Goal: Task Accomplishment & Management: Complete application form

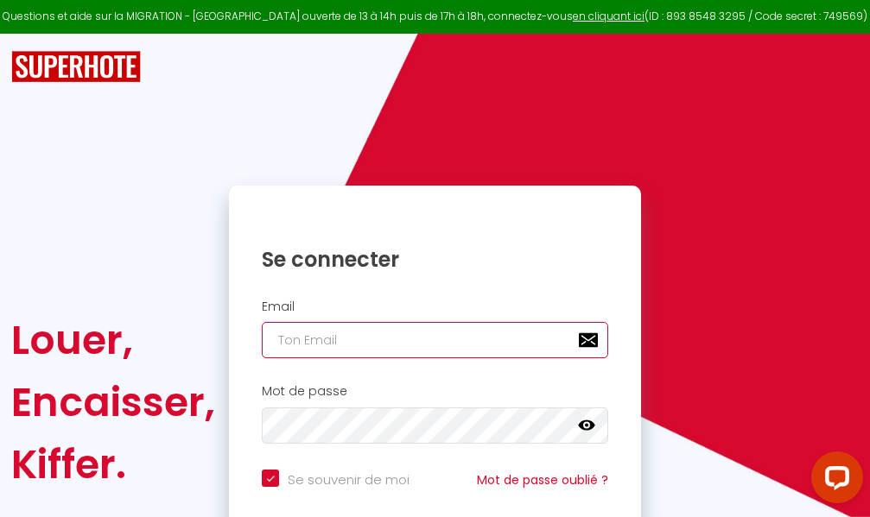
click at [450, 336] on input "email" at bounding box center [435, 340] width 346 height 36
type input "m"
checkbox input "true"
type input "ma"
checkbox input "true"
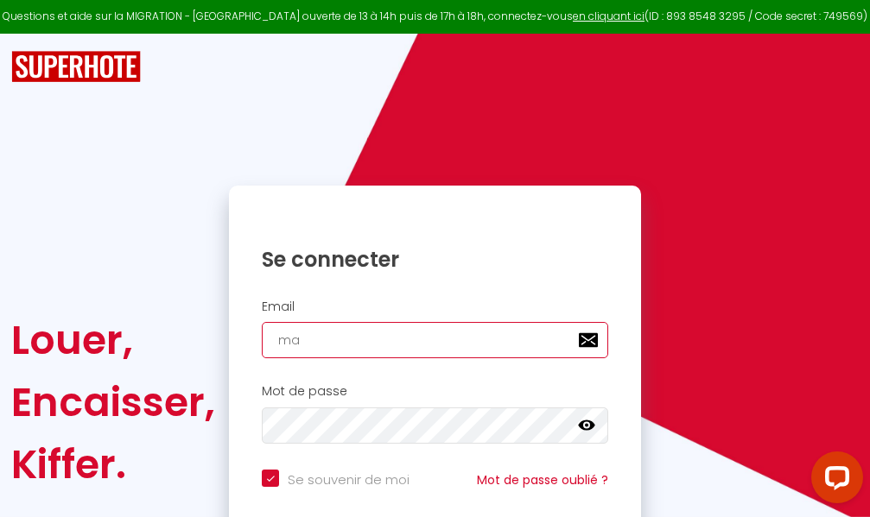
type input "mar"
checkbox input "true"
type input "marc"
checkbox input "true"
type input "marcd"
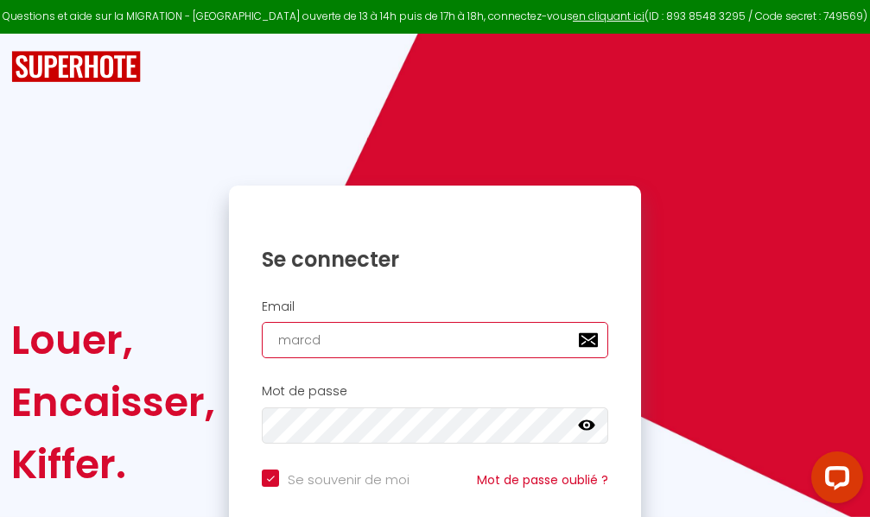
checkbox input "true"
type input "marcdp"
checkbox input "true"
type input "marcdpo"
checkbox input "true"
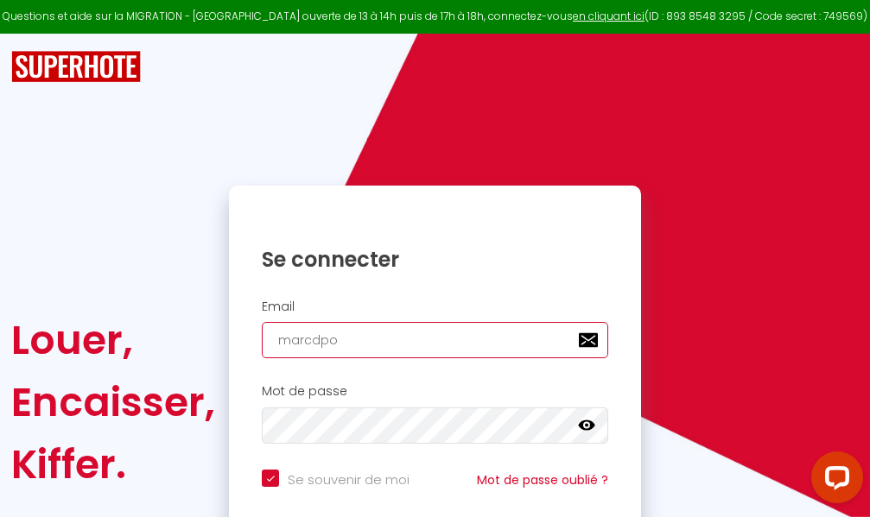
type input "marcdpoz"
checkbox input "true"
type input "marcdpoz."
checkbox input "true"
type input "marcdpoz.l"
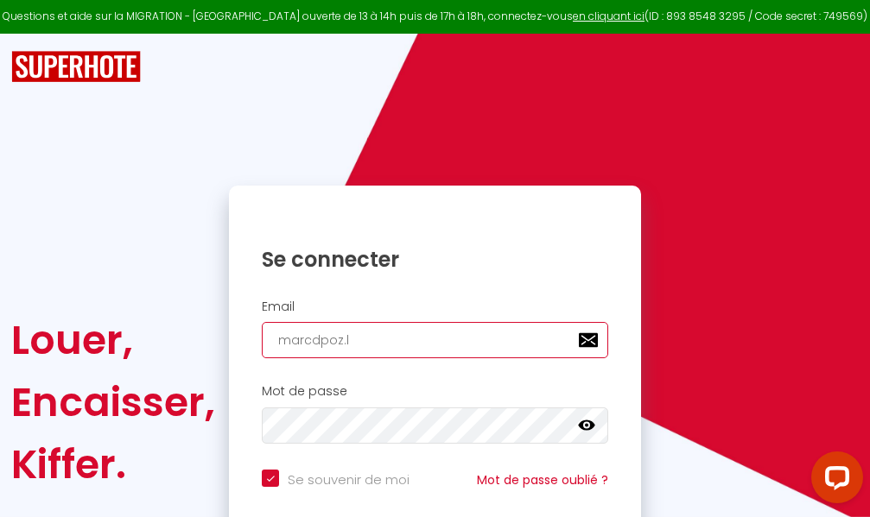
checkbox input "true"
type input "marcdpoz.lo"
checkbox input "true"
type input "marcdpoz.loc"
checkbox input "true"
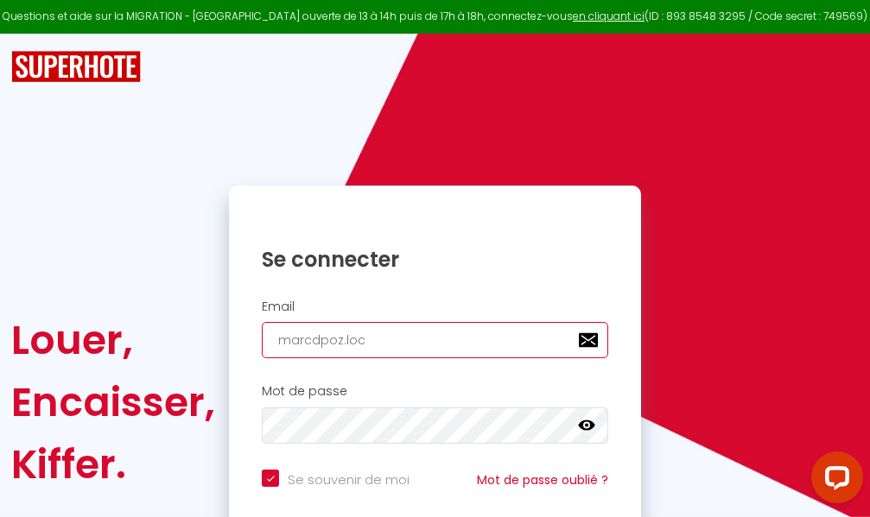
type input "marcdpoz.loca"
checkbox input "true"
type input "marcdpoz.locat"
checkbox input "true"
type input "marcdpoz.locati"
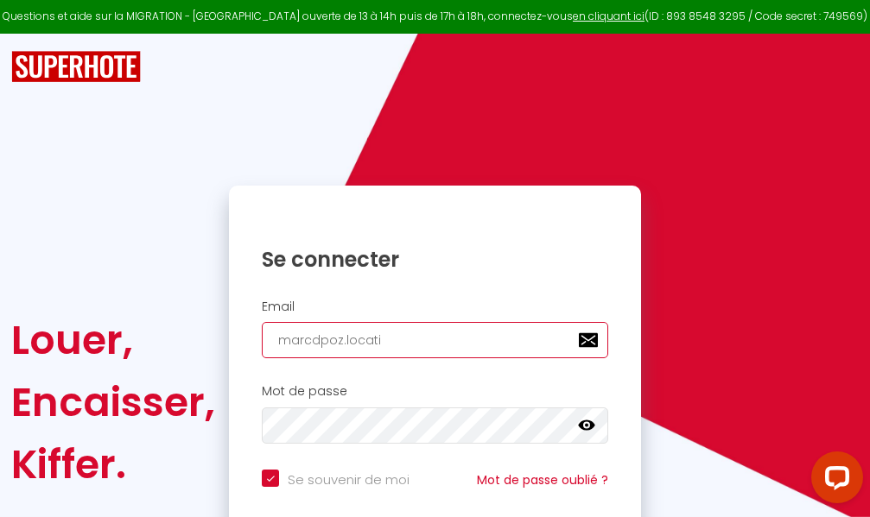
checkbox input "true"
type input "marcdpoz.locatio"
checkbox input "true"
type input "marcdpoz.location"
checkbox input "true"
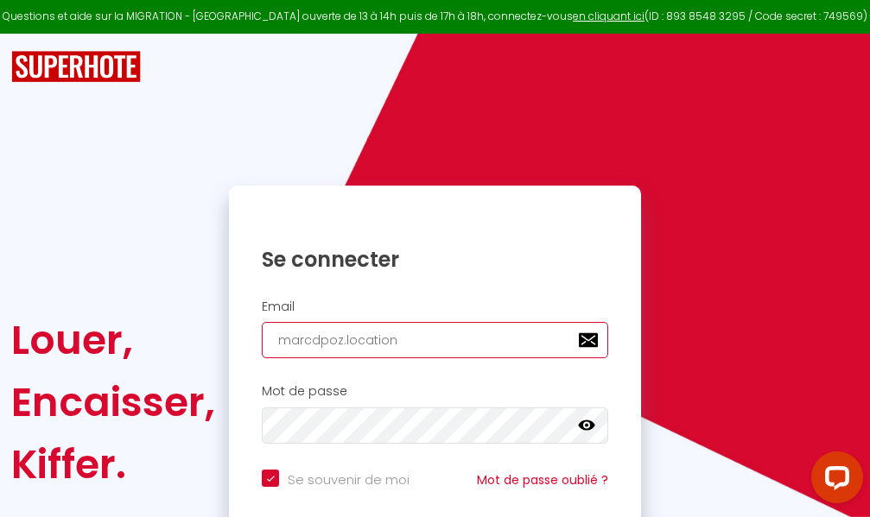
type input "marcdpoz.location@"
checkbox input "true"
type input "marcdpoz.location@g"
checkbox input "true"
type input "marcdpoz.location@gm"
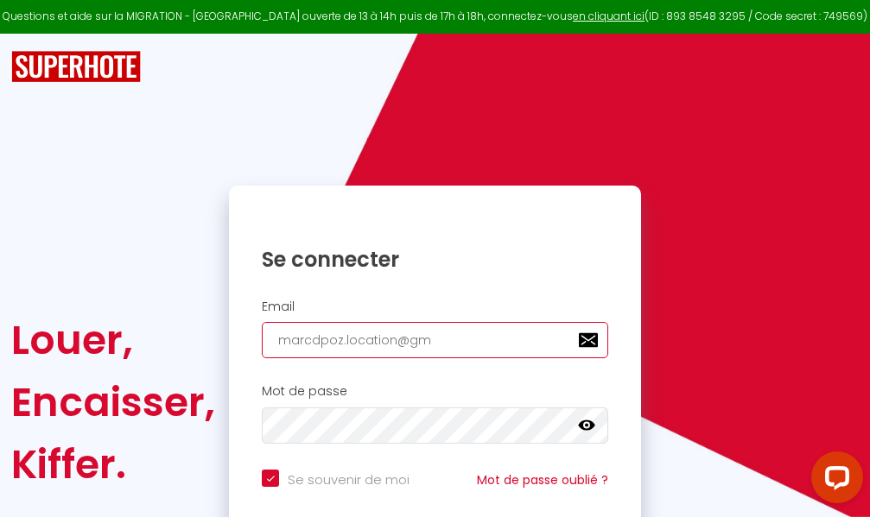
checkbox input "true"
type input "marcdpoz.location@gma"
checkbox input "true"
type input "marcdpoz.location@gmai"
checkbox input "true"
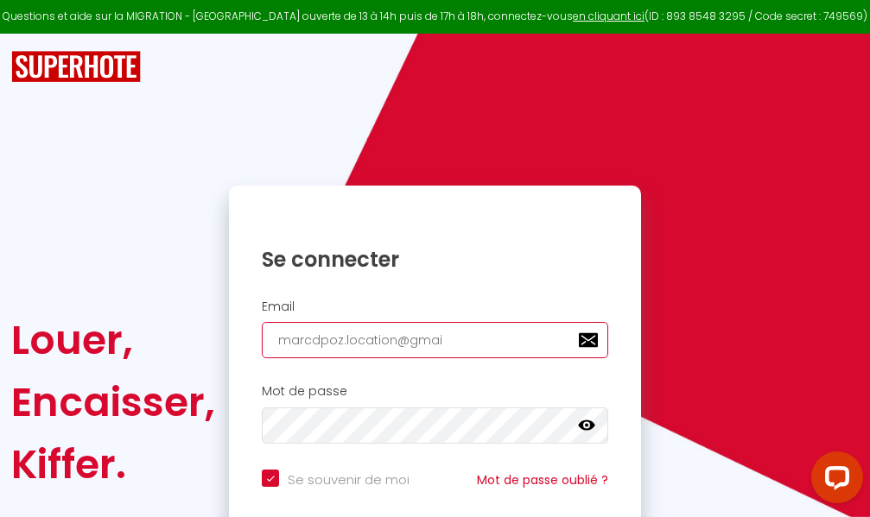
type input "[EMAIL_ADDRESS]"
checkbox input "true"
type input "[EMAIL_ADDRESS]."
checkbox input "true"
type input "marcdpoz.location@gmail.c"
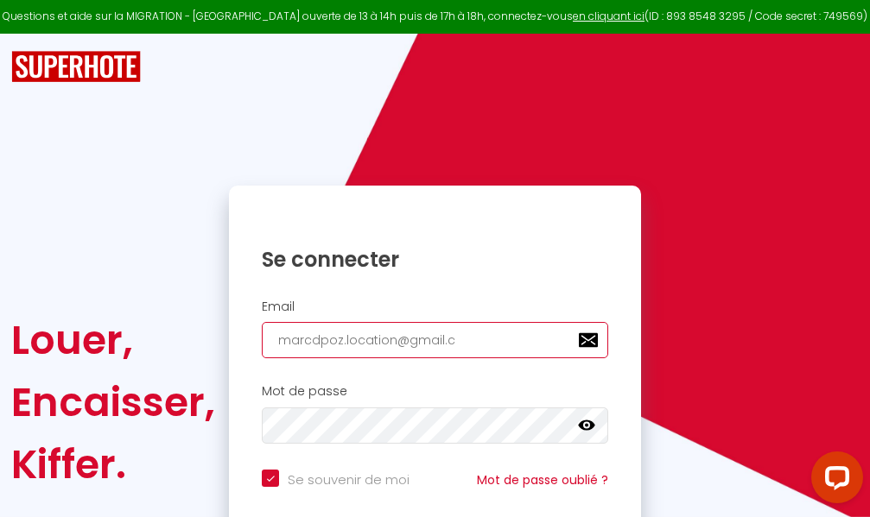
checkbox input "true"
type input "[EMAIL_ADDRESS][DOMAIN_NAME]"
checkbox input "true"
type input "[EMAIL_ADDRESS][DOMAIN_NAME]"
checkbox input "true"
